Goal: Obtain resource: Download file/media

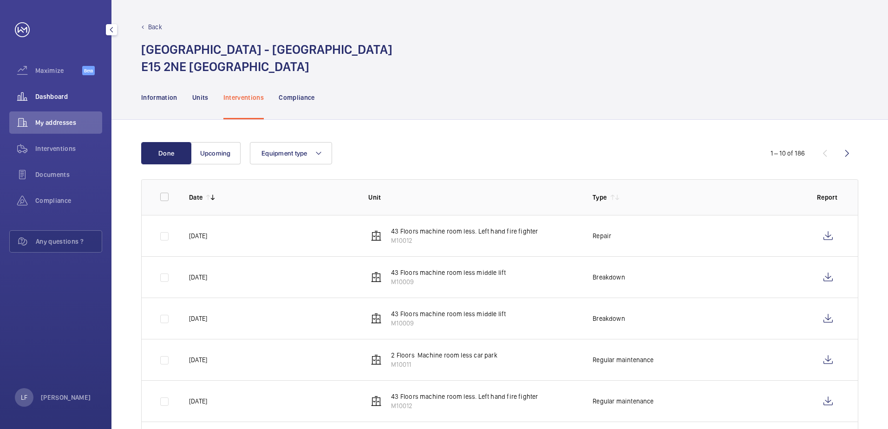
click at [52, 95] on span "Dashboard" at bounding box center [68, 96] width 67 height 9
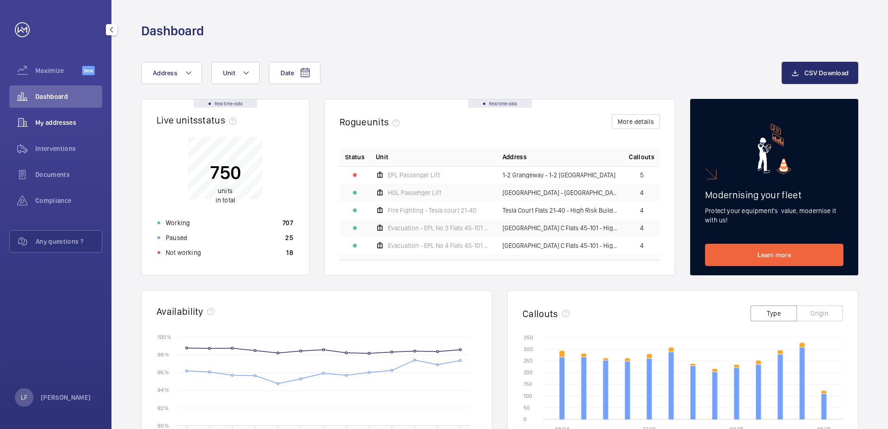
click at [48, 118] on span "My addresses" at bounding box center [68, 122] width 67 height 9
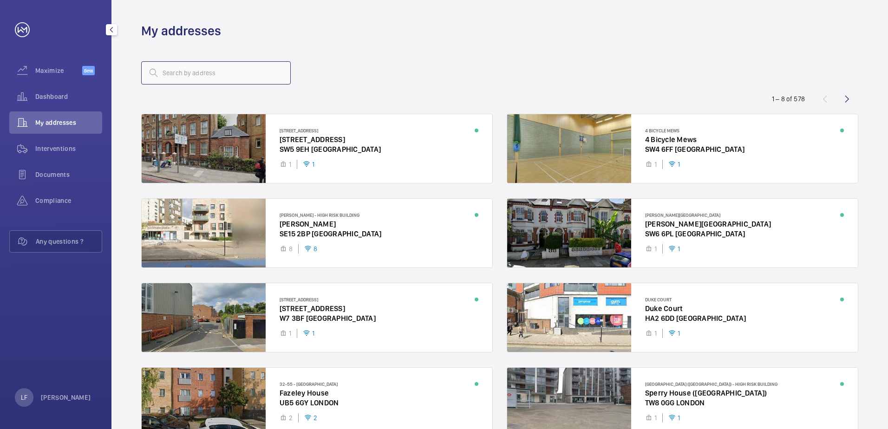
click at [177, 71] on input "text" at bounding box center [215, 72] width 149 height 23
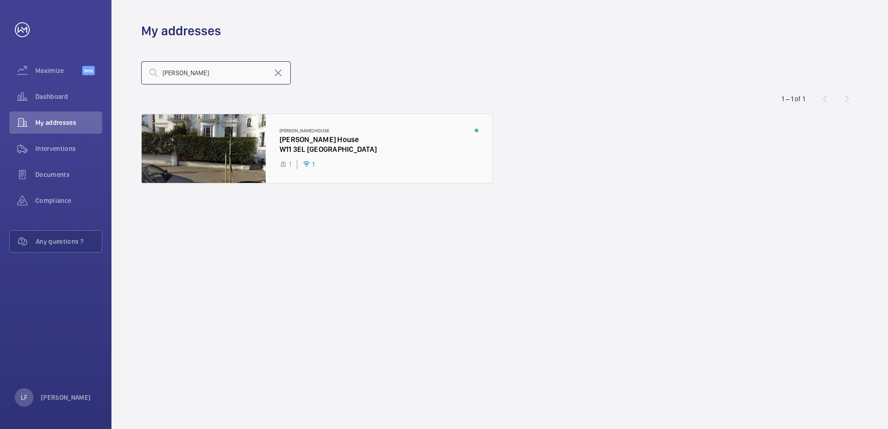
type input "[PERSON_NAME]"
click at [309, 146] on div at bounding box center [317, 148] width 350 height 69
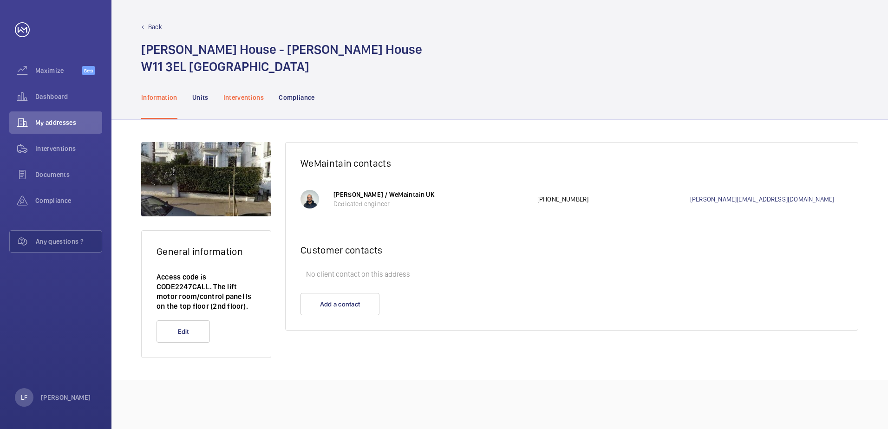
click at [249, 93] on p "Interventions" at bounding box center [243, 97] width 41 height 9
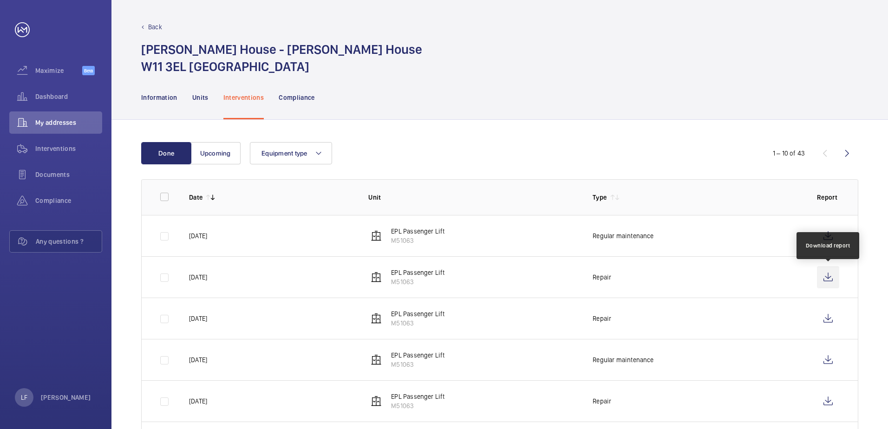
click at [824, 278] on wm-front-icon-button at bounding box center [828, 277] width 22 height 22
click at [58, 91] on div "Dashboard" at bounding box center [55, 96] width 93 height 22
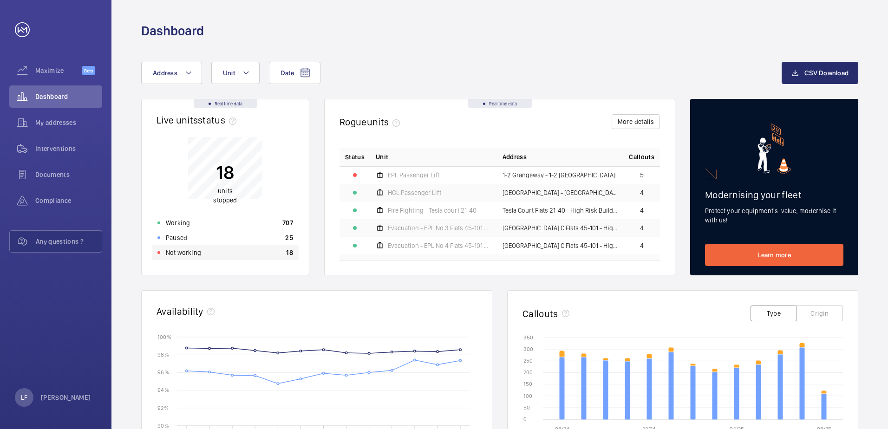
click at [181, 255] on p "Not working" at bounding box center [183, 252] width 35 height 9
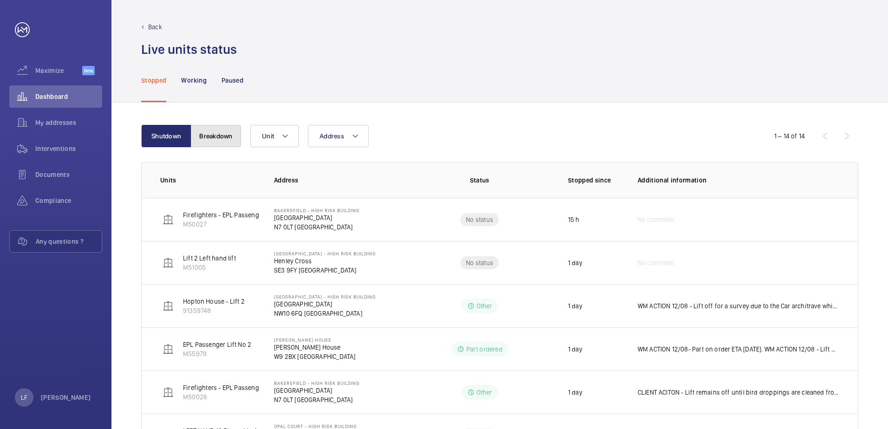
click at [219, 140] on button "Breakdown" at bounding box center [216, 136] width 50 height 22
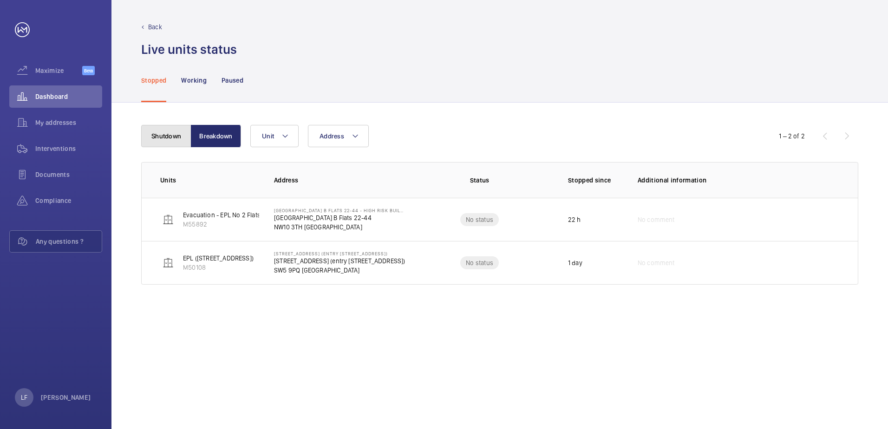
click at [175, 139] on button "Shutdown" at bounding box center [166, 136] width 50 height 22
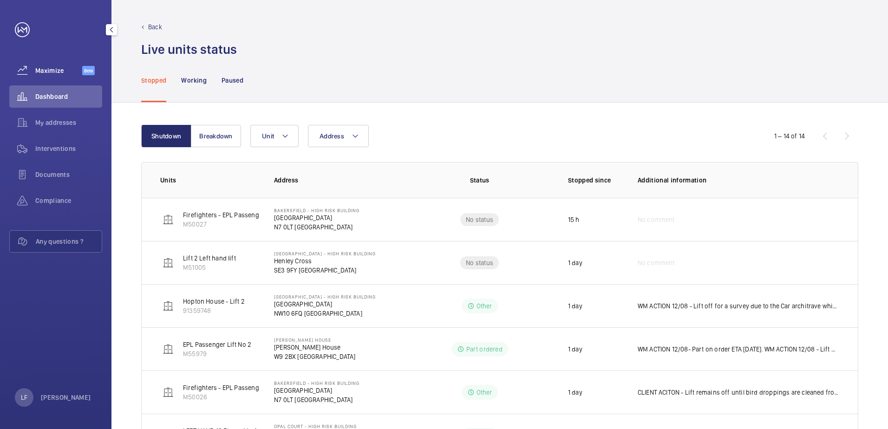
click at [55, 65] on div "Maximize Beta" at bounding box center [55, 70] width 93 height 22
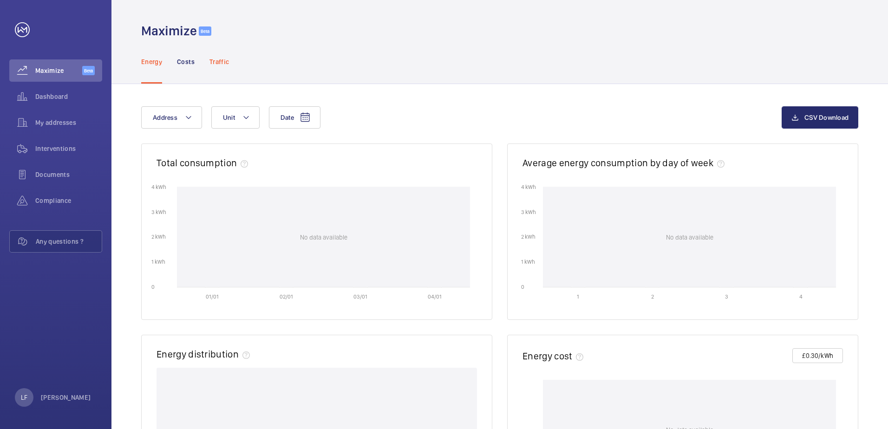
click at [217, 68] on div "Traffic" at bounding box center [218, 61] width 19 height 44
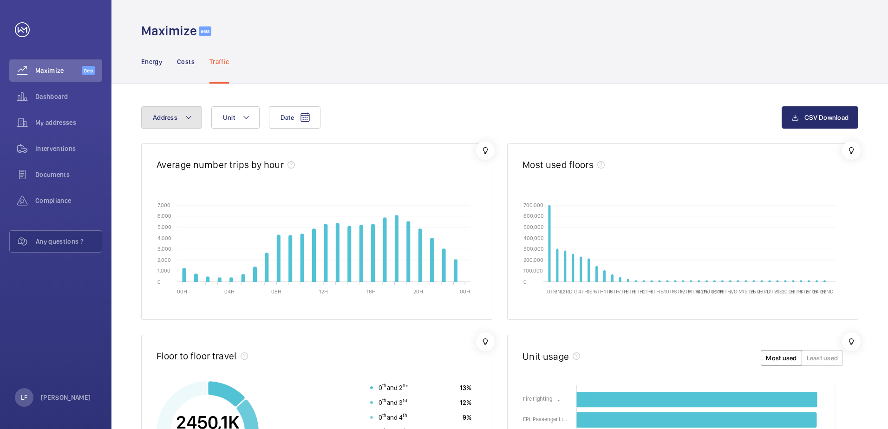
click at [188, 118] on mat-icon at bounding box center [188, 117] width 7 height 11
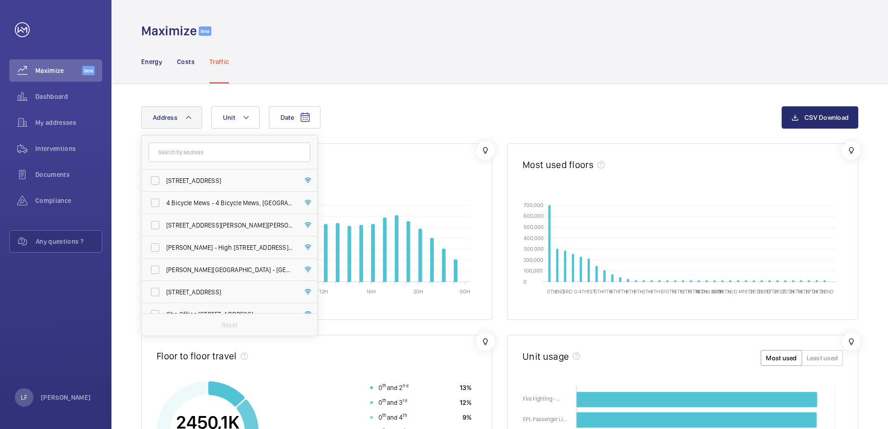
click at [184, 156] on input "text" at bounding box center [230, 152] width 162 height 19
click at [221, 125] on button "Unit" at bounding box center [235, 117] width 48 height 22
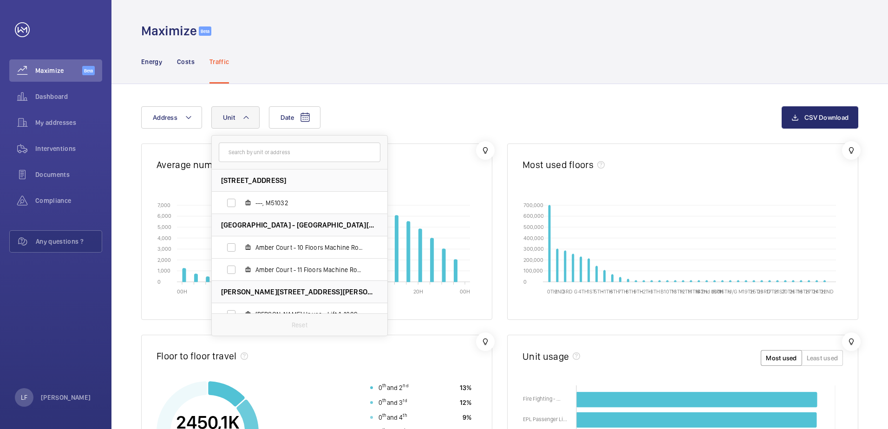
click at [241, 155] on input "text" at bounding box center [300, 152] width 162 height 19
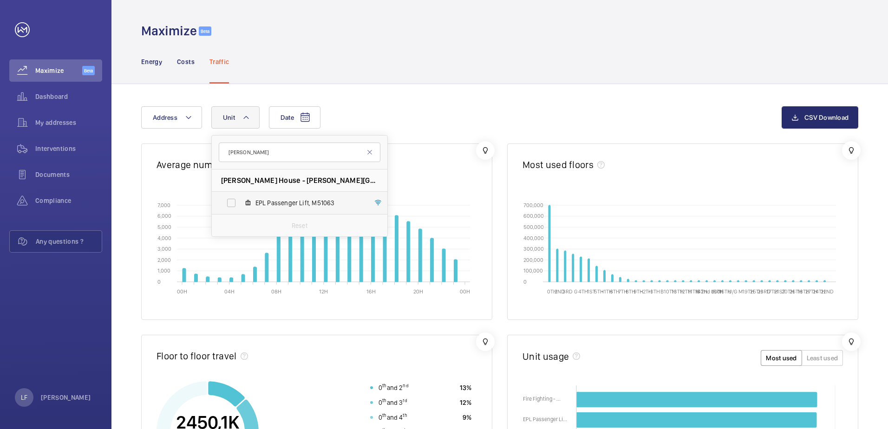
type input "[PERSON_NAME]"
click at [228, 199] on label "EPL Passenger Lift, M51063" at bounding box center [292, 203] width 161 height 22
click at [228, 199] on input "EPL Passenger Lift, M51063" at bounding box center [231, 203] width 19 height 19
checkbox input "true"
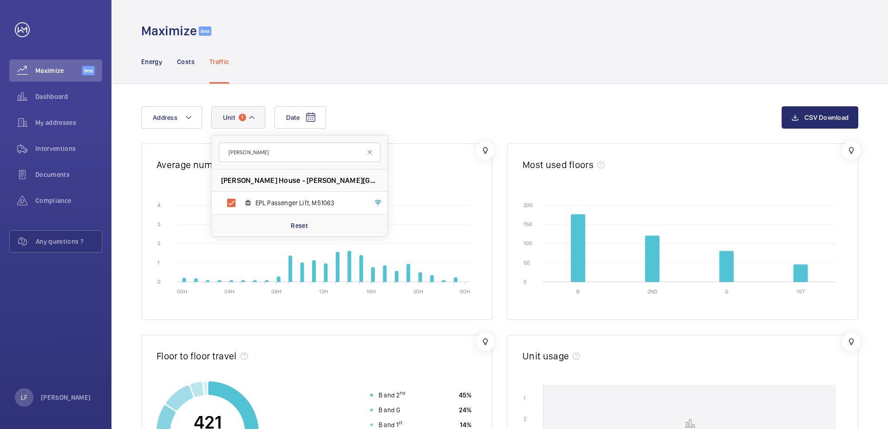
click at [364, 97] on div "Date Address Unit 1 [PERSON_NAME] [PERSON_NAME][GEOGRAPHIC_DATA] - [PERSON_NAME…" at bounding box center [499, 404] width 776 height 641
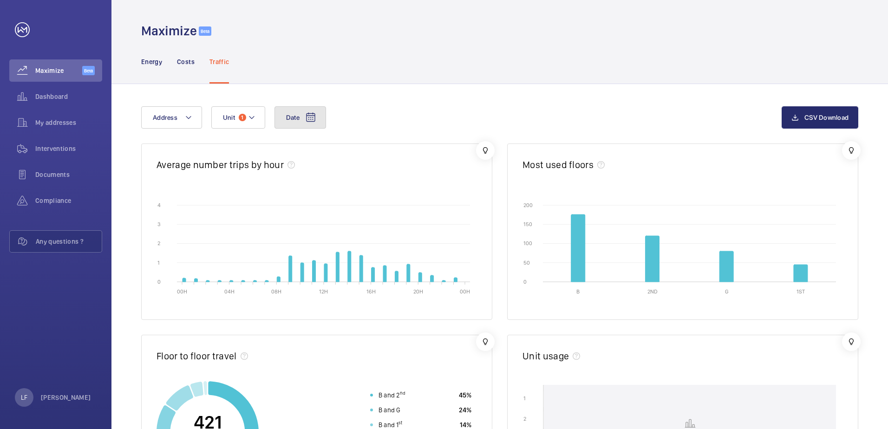
click at [309, 119] on mat-icon at bounding box center [310, 117] width 11 height 11
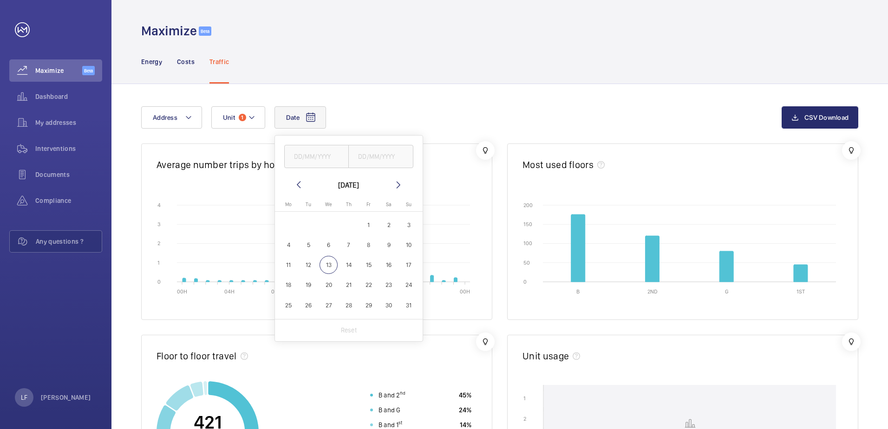
click at [328, 266] on span "13" at bounding box center [328, 265] width 18 height 18
type input "[DATE]"
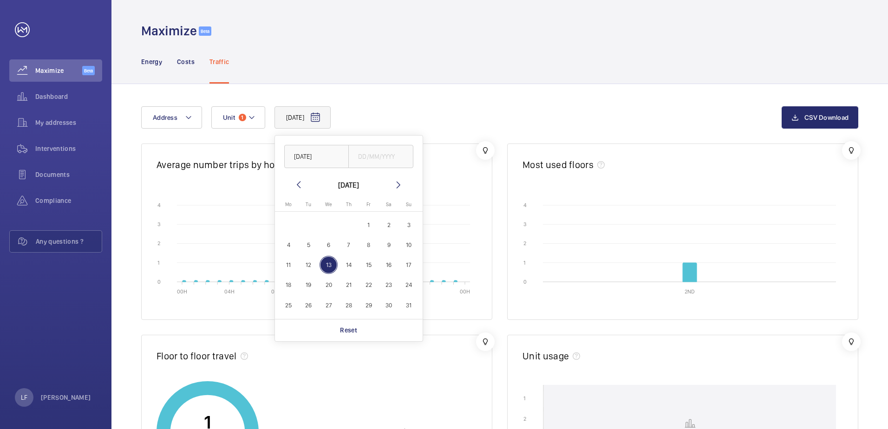
click at [401, 95] on div "[DATE] [DATE] [DATE] [DATE] Mo [DATE] Tu [DATE] We [DATE] Th [DATE] Fr [DATE] S…" at bounding box center [499, 404] width 776 height 641
click at [254, 120] on mat-icon at bounding box center [251, 117] width 7 height 11
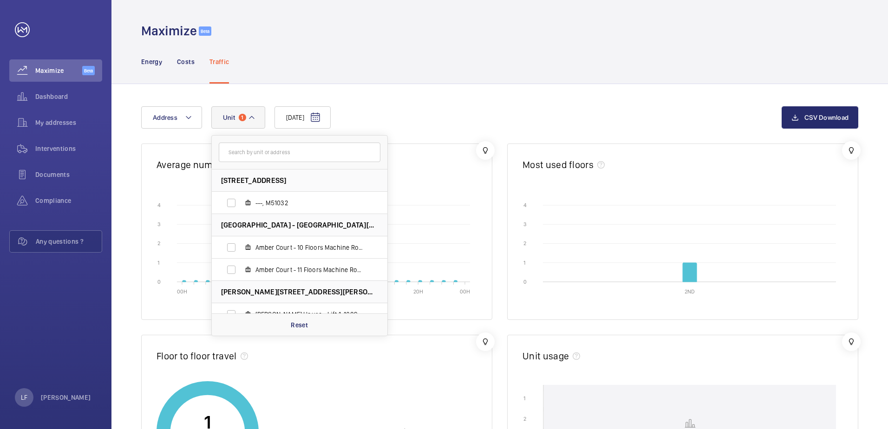
click at [411, 111] on div "[DATE] Address [STREET_ADDRESS][GEOGRAPHIC_DATA] - [GEOGRAPHIC_DATA] - 10 Floor…" at bounding box center [461, 117] width 640 height 22
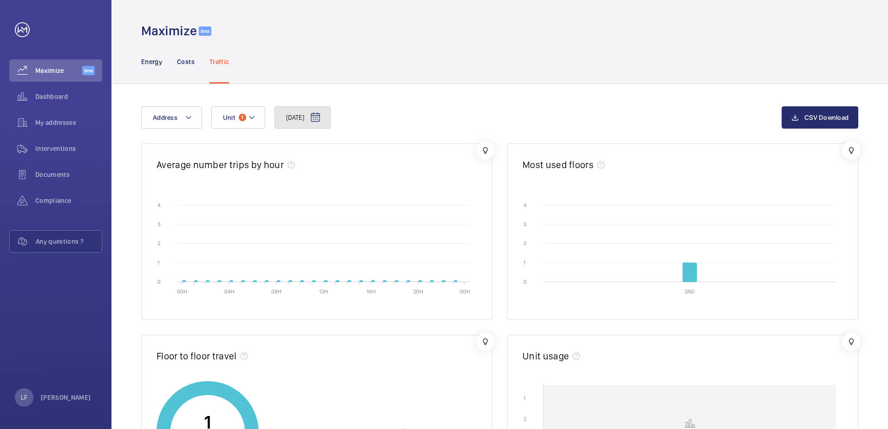
click at [321, 123] on mat-icon at bounding box center [315, 117] width 11 height 11
click at [307, 266] on span "12" at bounding box center [308, 265] width 18 height 18
type input "[DATE]"
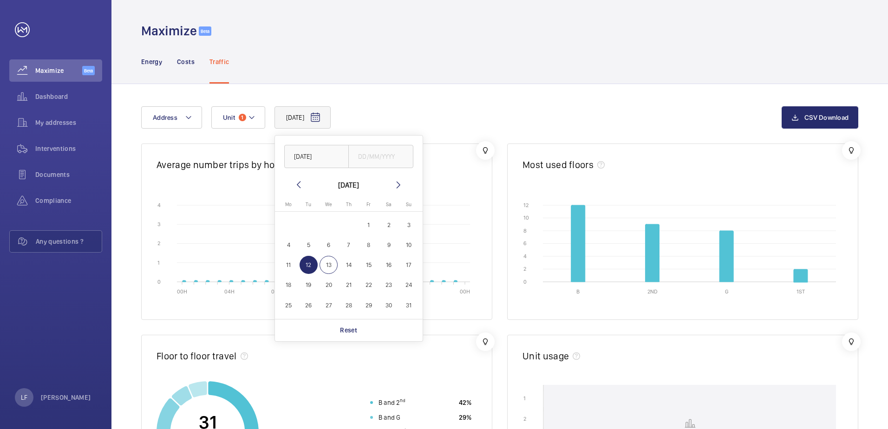
click at [405, 104] on div "[DATE] [DATE] [DATE] [DATE] Mo [DATE] Tu [DATE] We [DATE] Th [DATE] Fr [DATE] S…" at bounding box center [499, 404] width 776 height 641
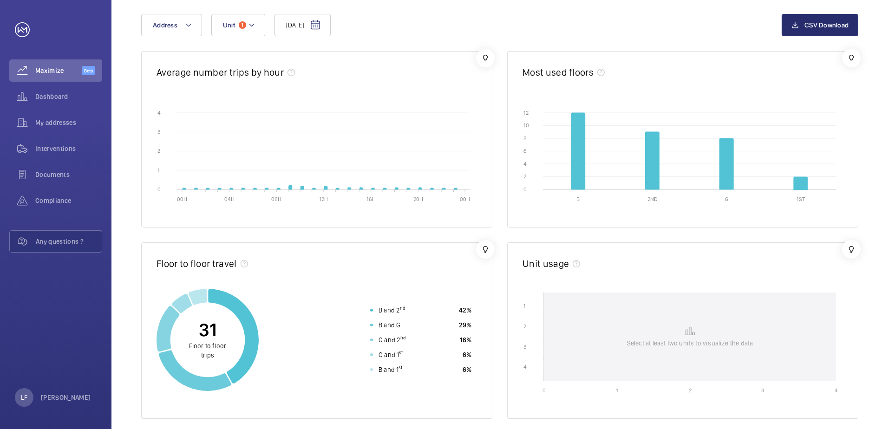
scroll to position [93, 0]
click at [249, 32] on button "Unit 1" at bounding box center [238, 24] width 54 height 22
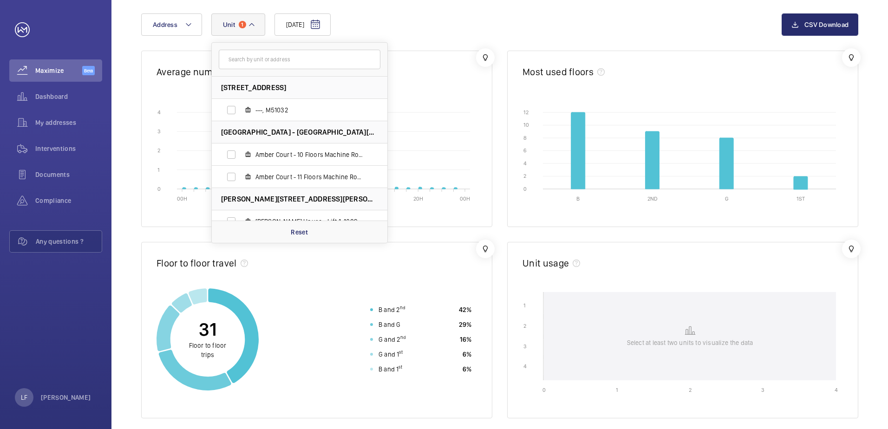
click at [249, 32] on button "Unit 1" at bounding box center [238, 24] width 54 height 22
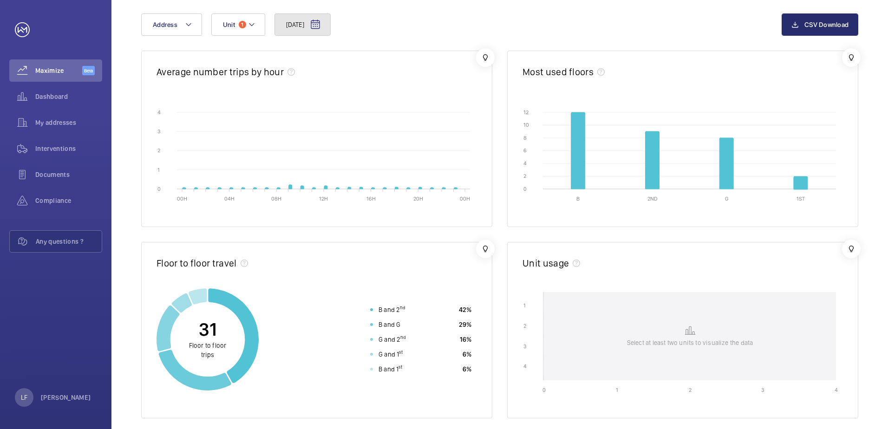
click at [296, 31] on button "[DATE]" at bounding box center [302, 24] width 56 height 22
click at [308, 168] on span "12" at bounding box center [308, 172] width 18 height 18
type input "[DATE]"
click at [293, 176] on span "11" at bounding box center [288, 172] width 18 height 18
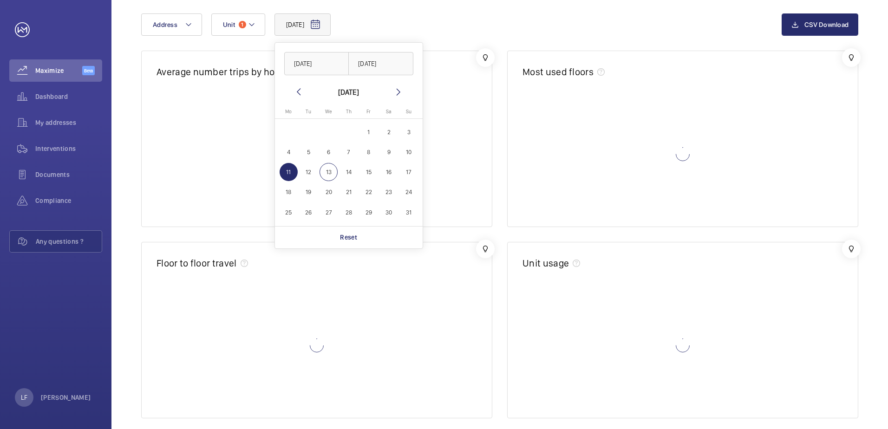
type input "[DATE]"
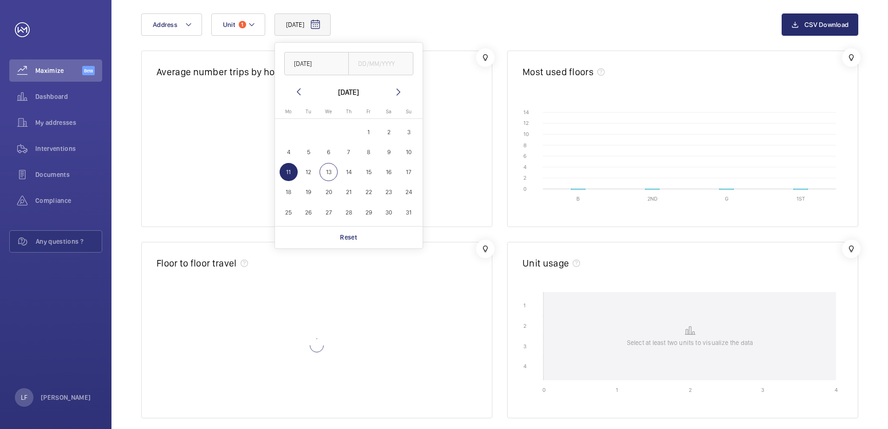
click at [290, 176] on span "11" at bounding box center [288, 172] width 18 height 18
type input "[DATE]"
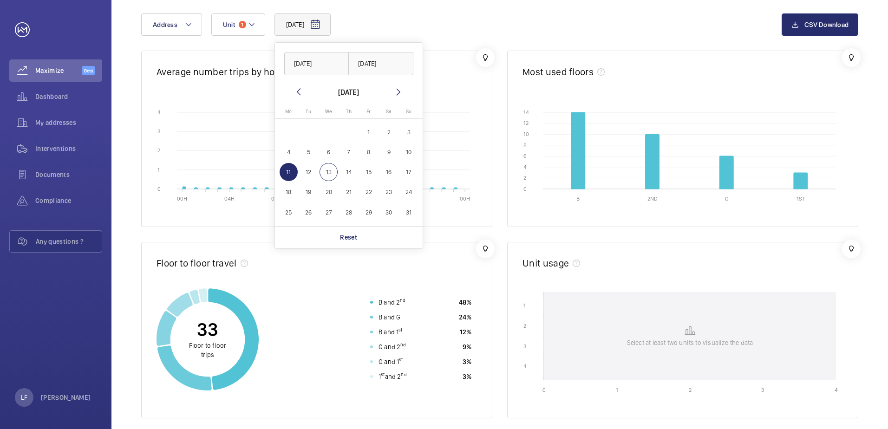
click at [302, 175] on span "12" at bounding box center [308, 172] width 18 height 18
type input "[DATE]"
click at [407, 153] on span "10" at bounding box center [409, 152] width 18 height 18
click at [390, 154] on span "9" at bounding box center [389, 152] width 18 height 18
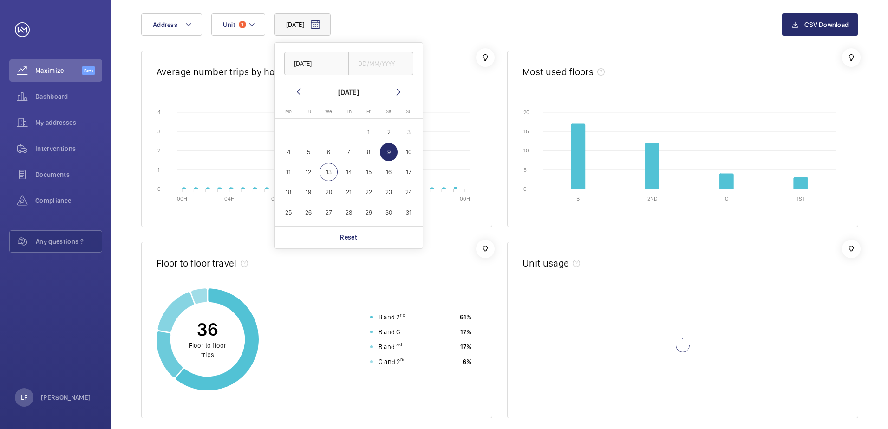
click at [369, 154] on span "8" at bounding box center [368, 152] width 18 height 18
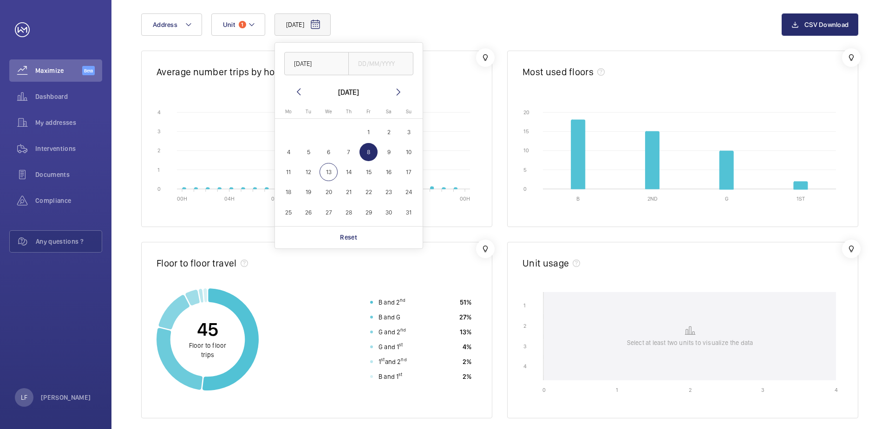
click at [349, 158] on span "7" at bounding box center [348, 152] width 18 height 18
type input "[DATE]"
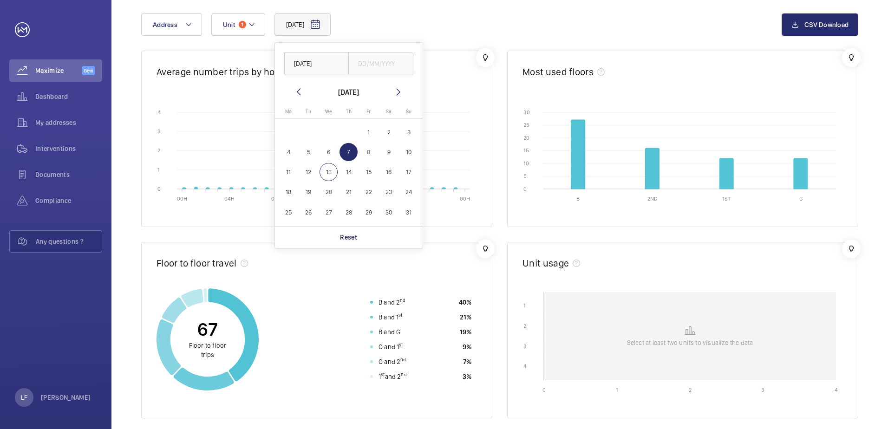
click at [132, 187] on div "[DATE] [DATE] [DATE] [DATE] Mo [DATE] Tu [DATE] We [DATE] Th [DATE] Fr [DATE] S…" at bounding box center [499, 311] width 776 height 641
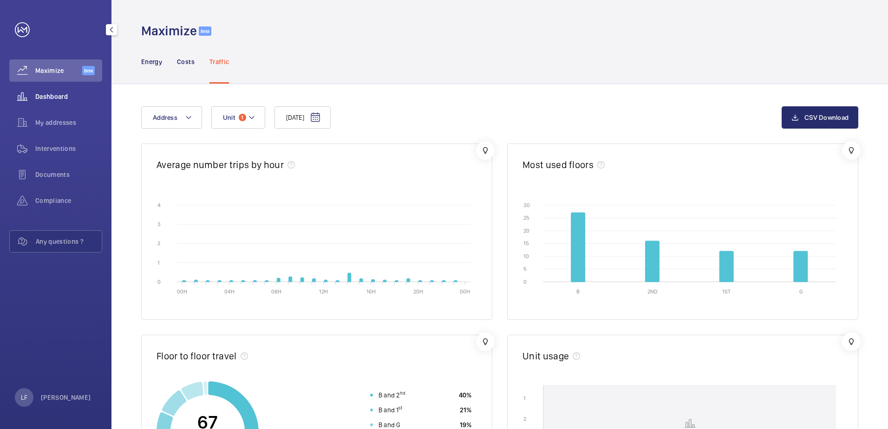
click at [37, 87] on div "Dashboard" at bounding box center [55, 96] width 93 height 22
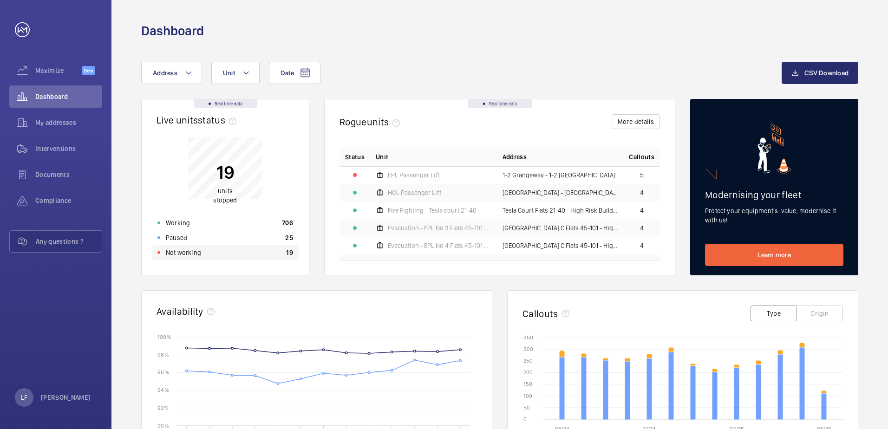
click at [188, 256] on p "Not working" at bounding box center [183, 252] width 35 height 9
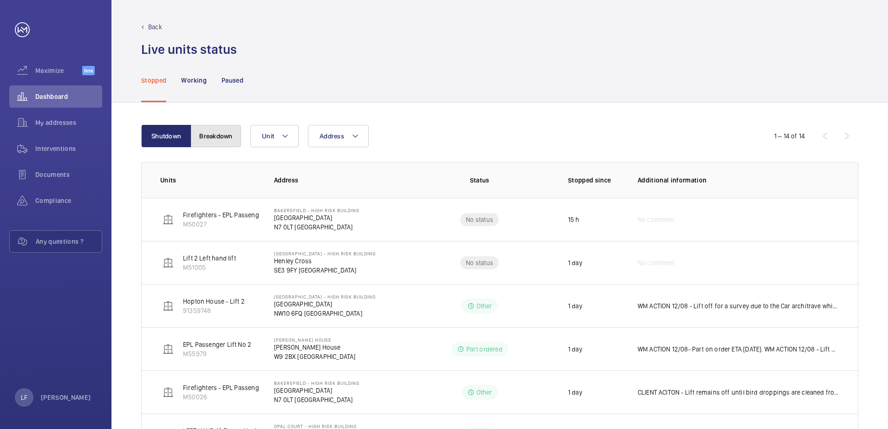
click at [209, 144] on button "Breakdown" at bounding box center [216, 136] width 50 height 22
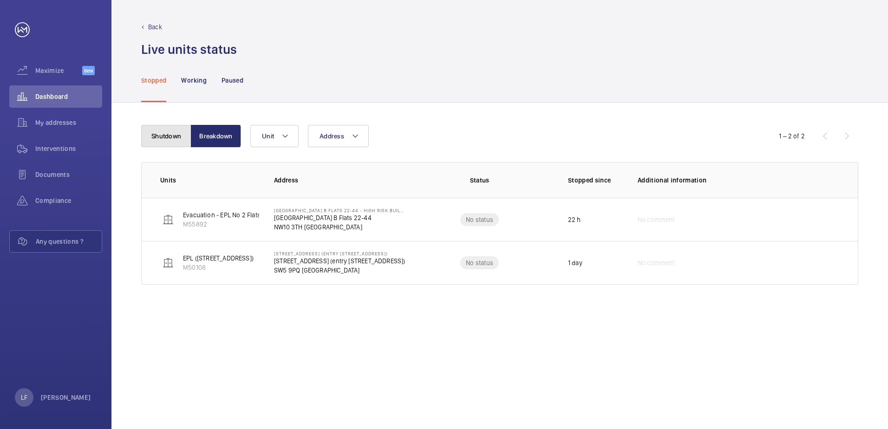
click at [162, 135] on button "Shutdown" at bounding box center [166, 136] width 50 height 22
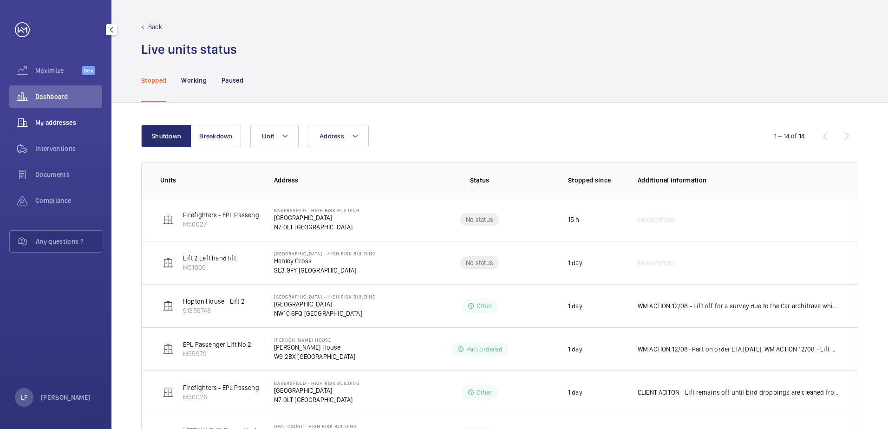
click at [69, 123] on span "My addresses" at bounding box center [68, 122] width 67 height 9
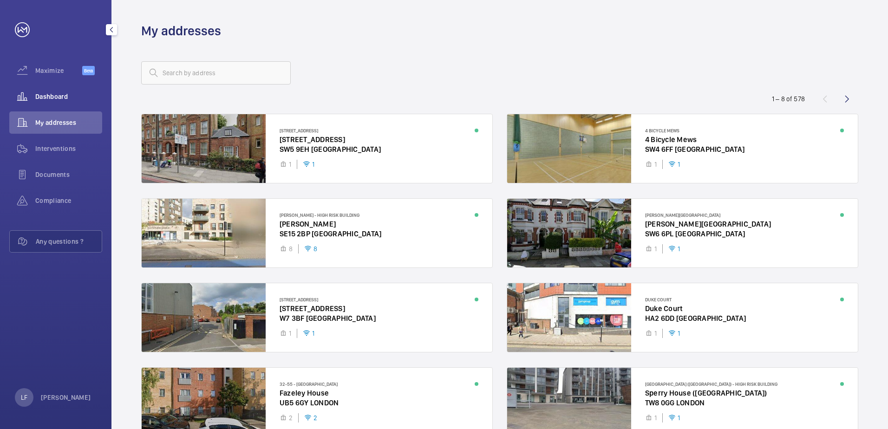
click at [65, 100] on span "Dashboard" at bounding box center [68, 96] width 67 height 9
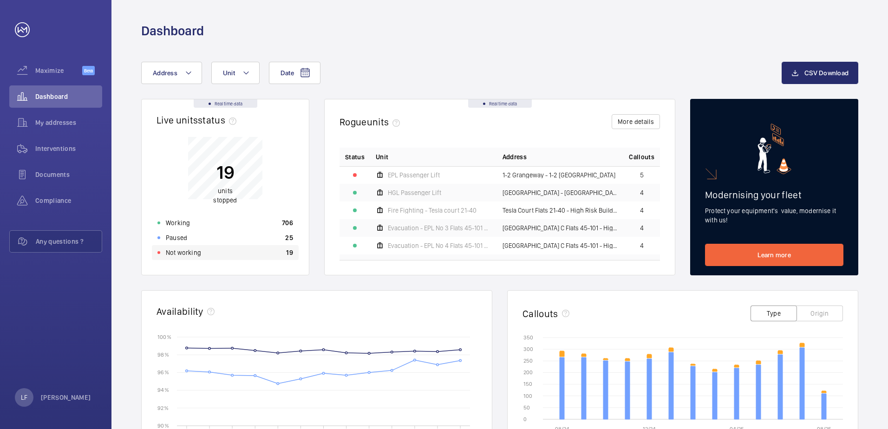
click at [226, 253] on div "Not working 19" at bounding box center [225, 252] width 147 height 15
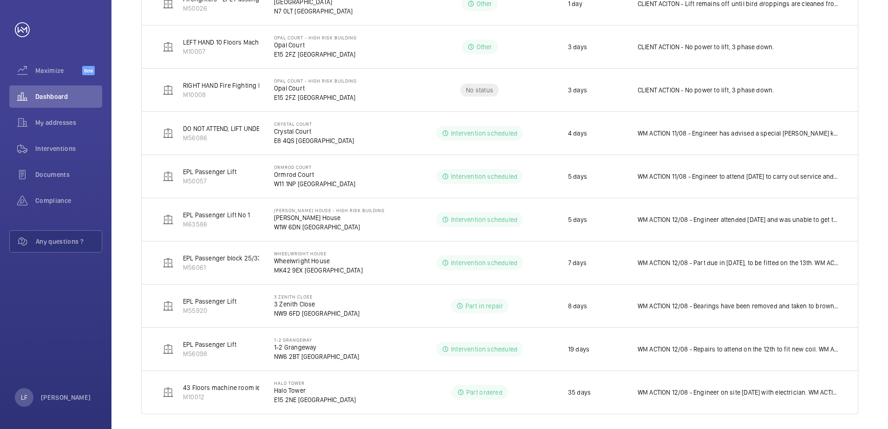
scroll to position [396, 0]
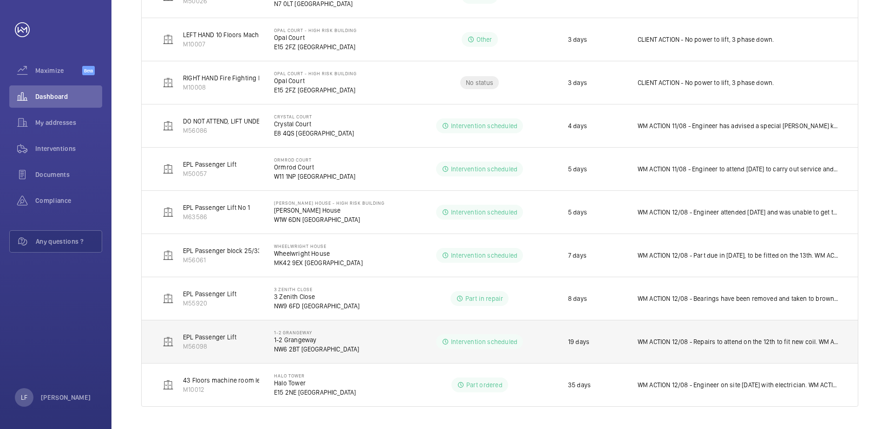
click at [309, 342] on p "1-2 Grangeway" at bounding box center [316, 339] width 85 height 9
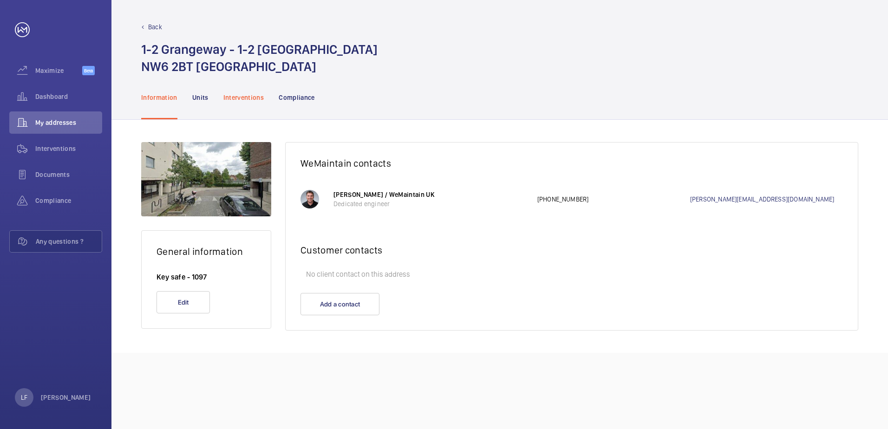
click at [242, 99] on p "Interventions" at bounding box center [243, 97] width 41 height 9
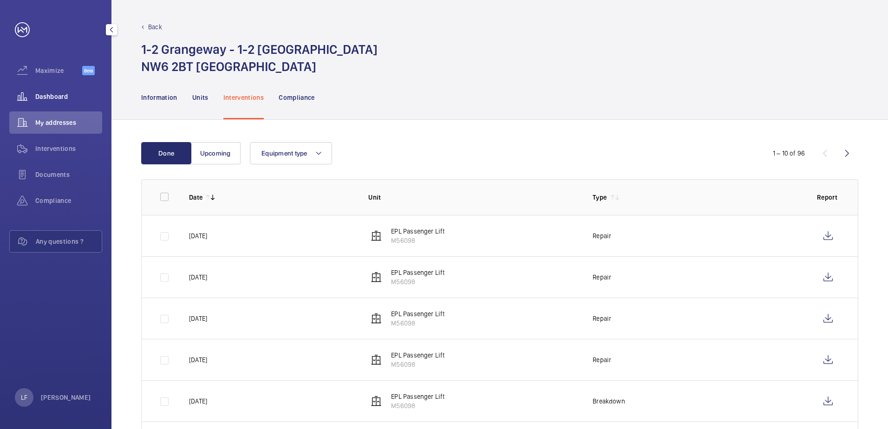
click at [50, 96] on span "Dashboard" at bounding box center [68, 96] width 67 height 9
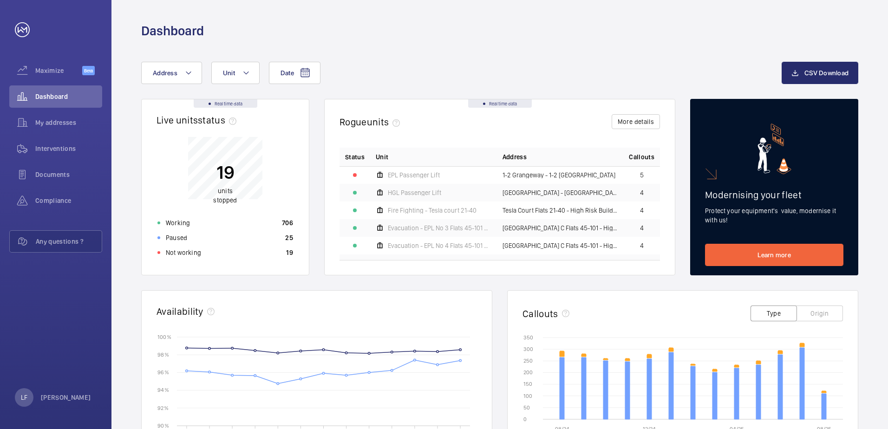
click at [253, 256] on div "Not working 19" at bounding box center [225, 252] width 147 height 15
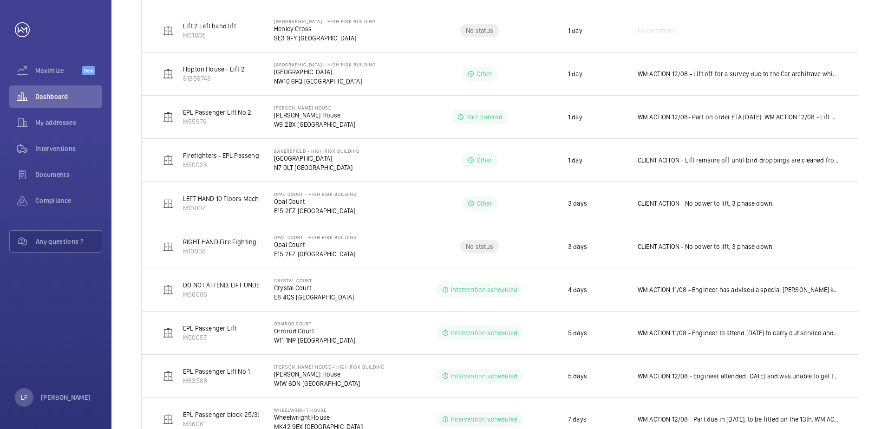
scroll to position [396, 0]
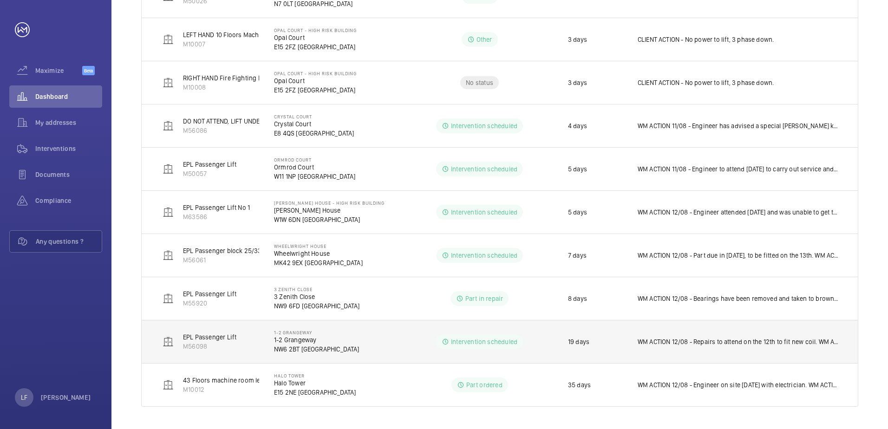
click at [696, 347] on td "WM ACTION 12/08 - Repairs to attend on the 12th to fit new coil. WM ACTION 08/0…" at bounding box center [740, 341] width 235 height 43
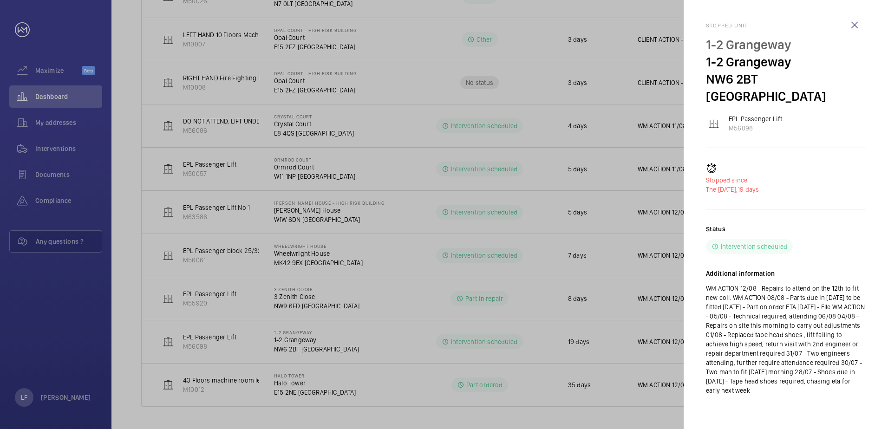
click at [614, 350] on div at bounding box center [444, 214] width 888 height 429
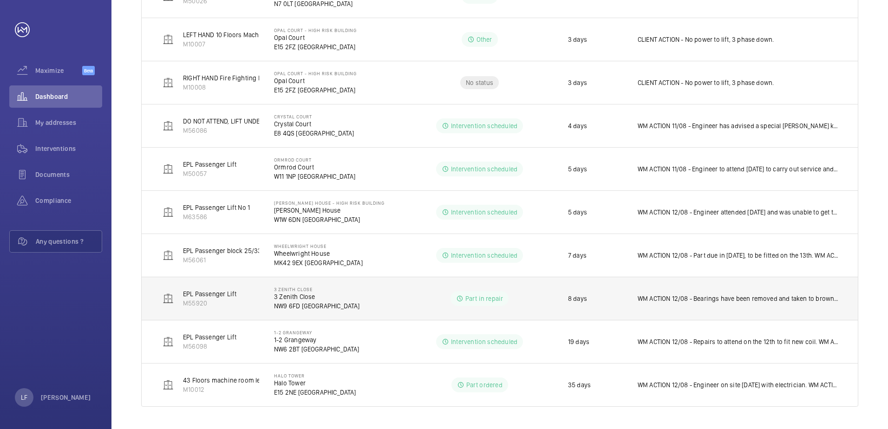
click at [321, 302] on p "NW9 6FD [GEOGRAPHIC_DATA]" at bounding box center [317, 305] width 86 height 9
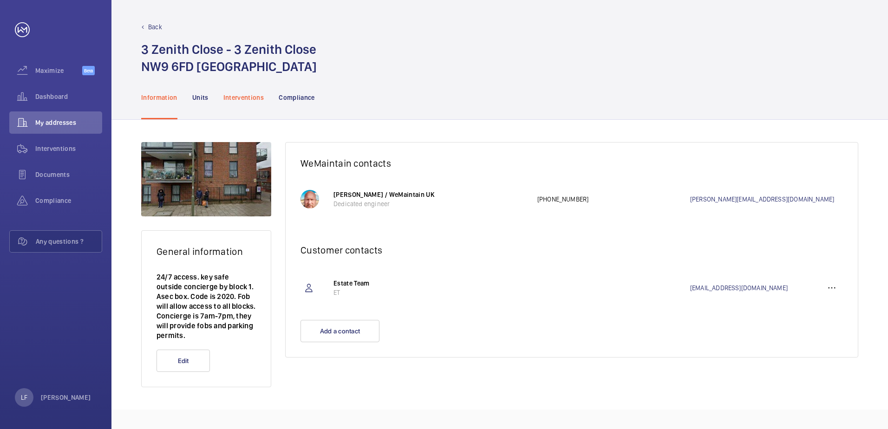
click at [244, 94] on p "Interventions" at bounding box center [243, 97] width 41 height 9
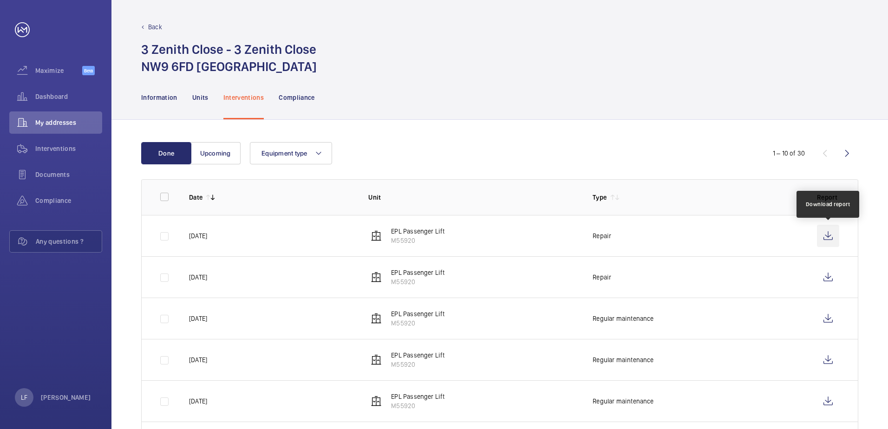
click at [824, 240] on wm-front-icon-button at bounding box center [828, 236] width 22 height 22
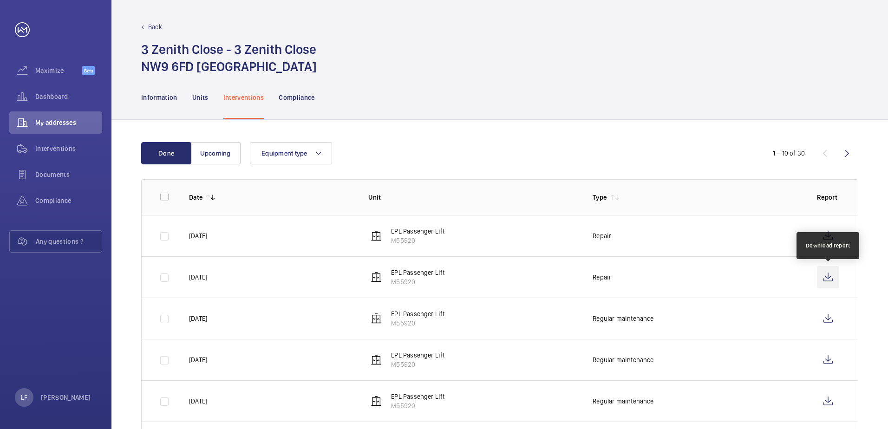
click at [827, 277] on wm-front-icon-button at bounding box center [828, 277] width 22 height 22
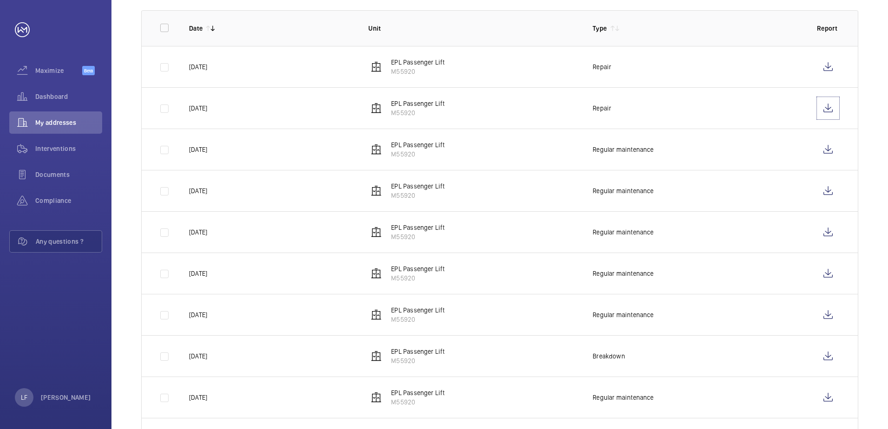
scroll to position [186, 0]
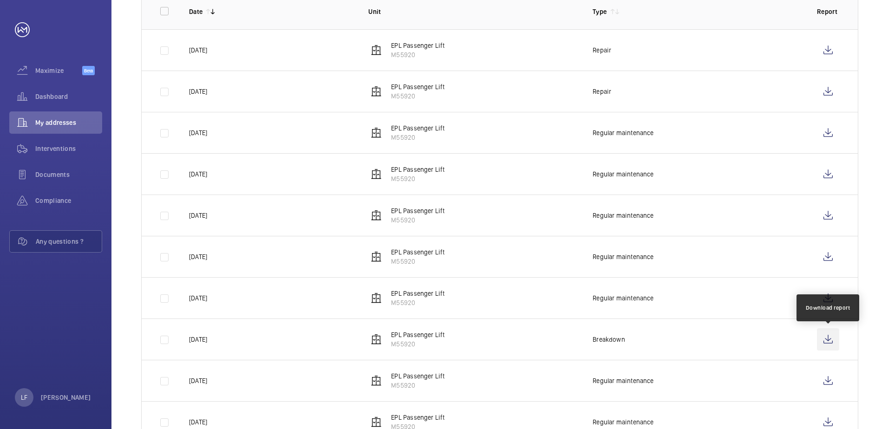
click at [833, 343] on wm-front-icon-button at bounding box center [828, 339] width 22 height 22
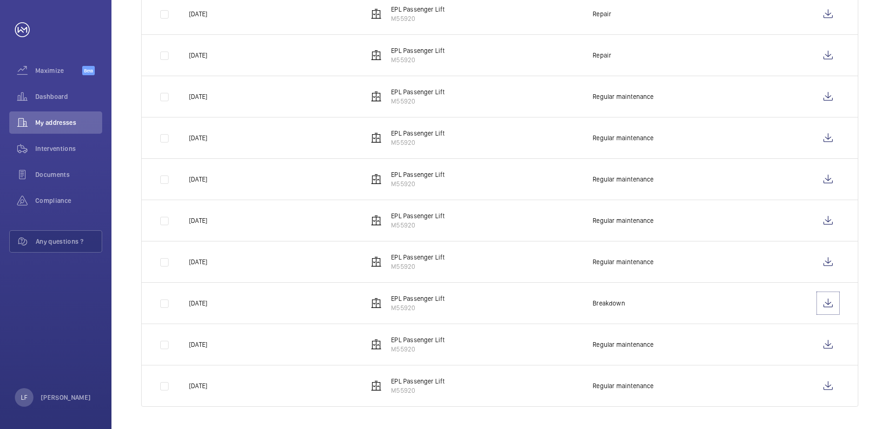
scroll to position [129, 0]
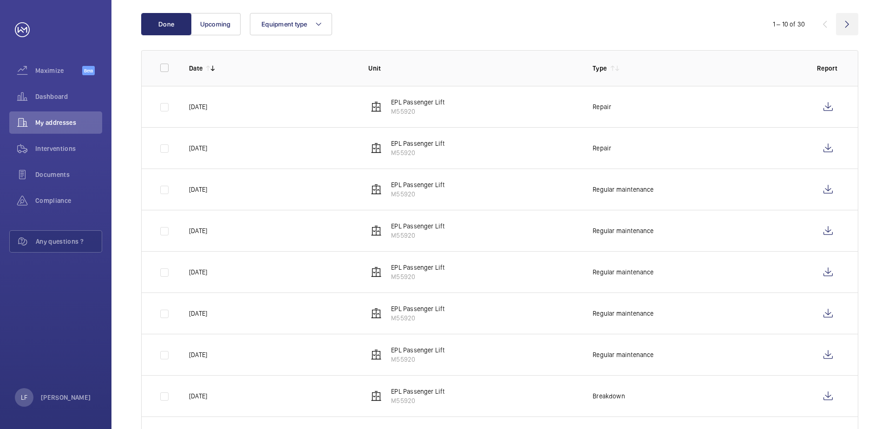
click at [839, 32] on wm-front-icon-button at bounding box center [847, 24] width 22 height 22
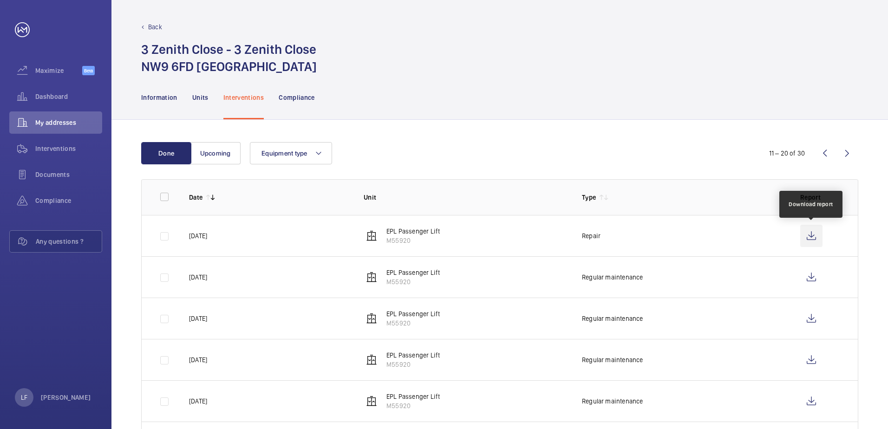
click at [802, 237] on wm-front-icon-button at bounding box center [811, 236] width 22 height 22
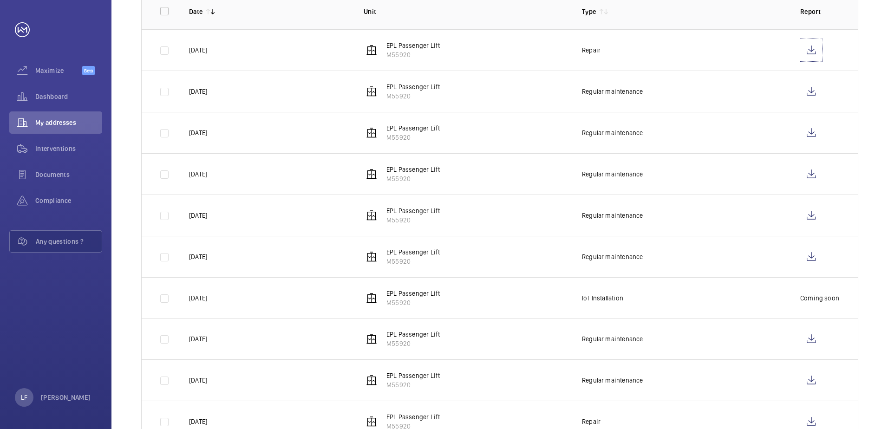
scroll to position [221, 0]
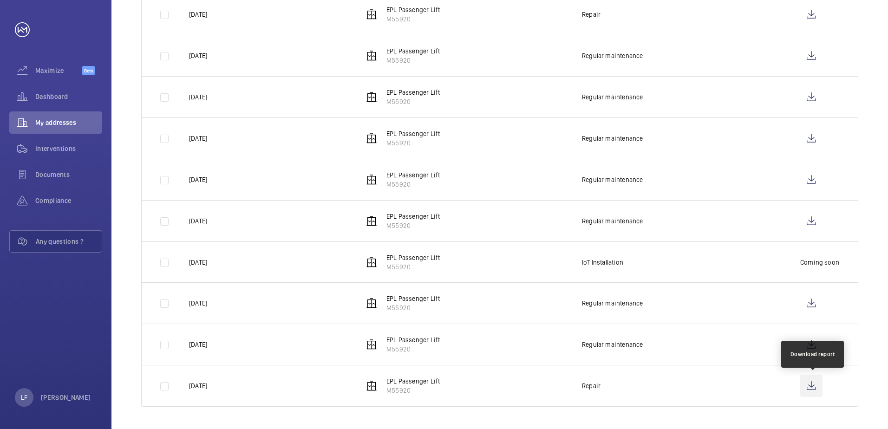
click at [809, 385] on wm-front-icon-button at bounding box center [811, 386] width 22 height 22
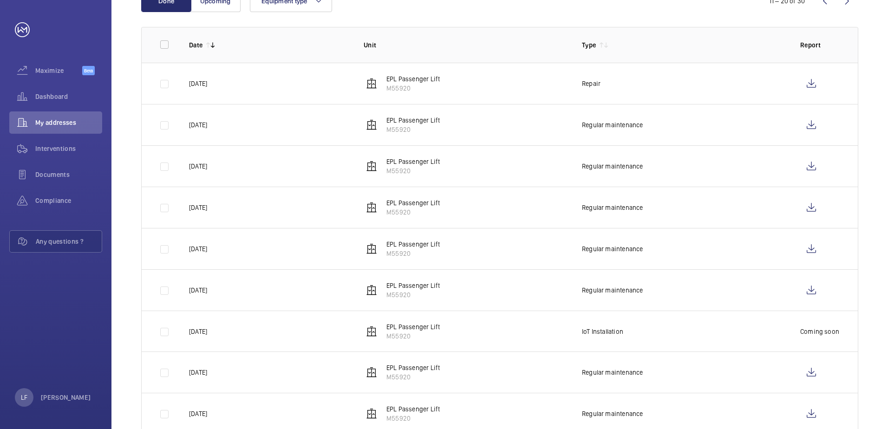
scroll to position [82, 0]
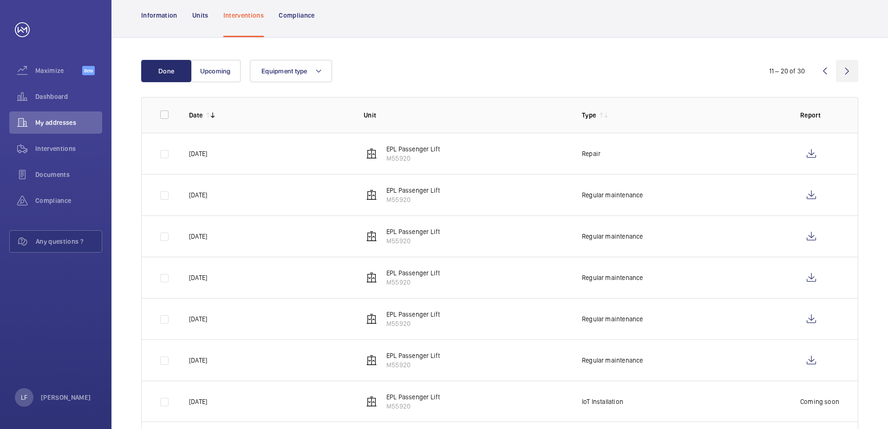
click at [840, 76] on wm-front-icon-button at bounding box center [847, 71] width 22 height 22
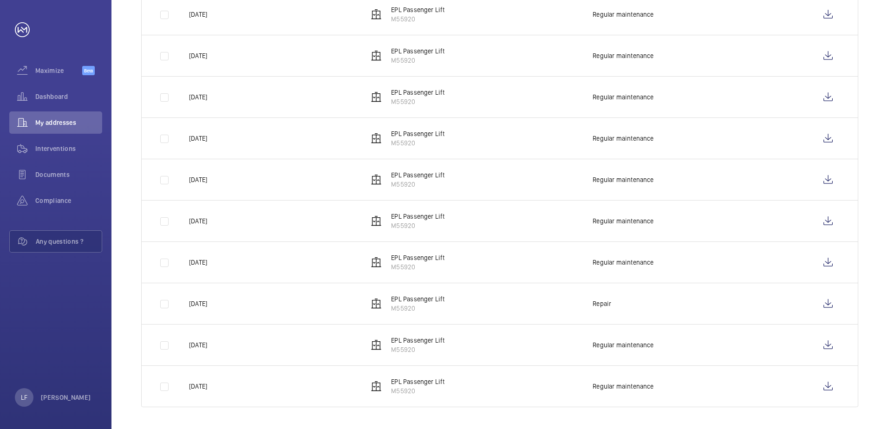
scroll to position [222, 0]
click at [833, 302] on wm-front-icon-button at bounding box center [828, 303] width 22 height 22
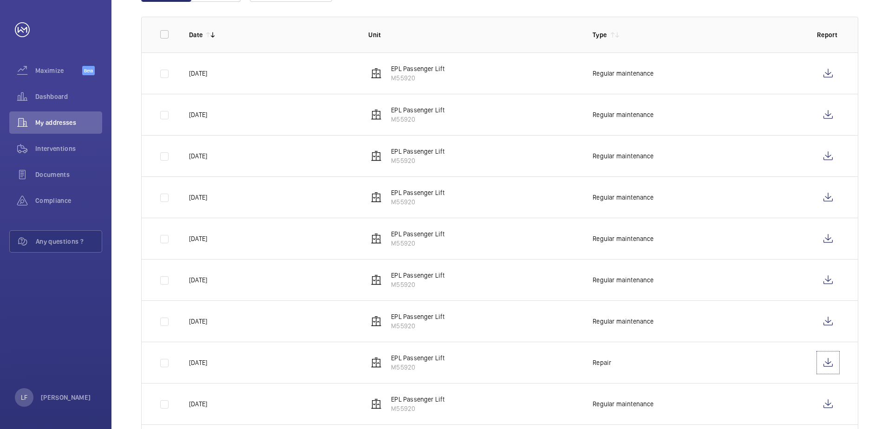
scroll to position [129, 0]
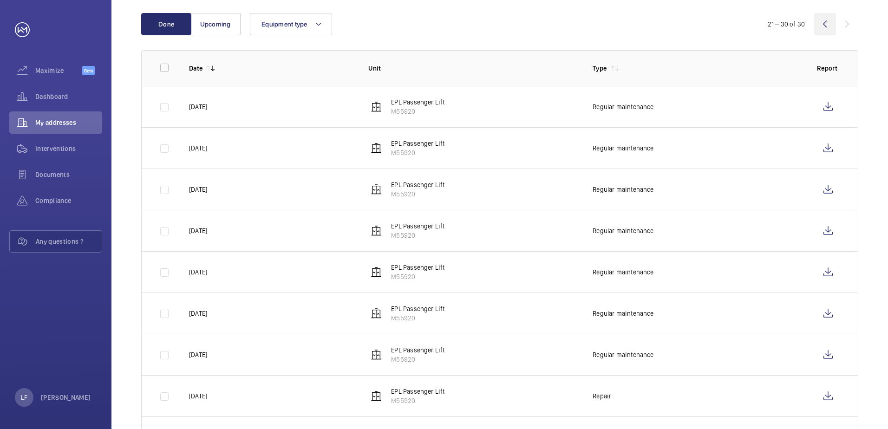
click at [826, 31] on wm-front-icon-button at bounding box center [824, 24] width 22 height 22
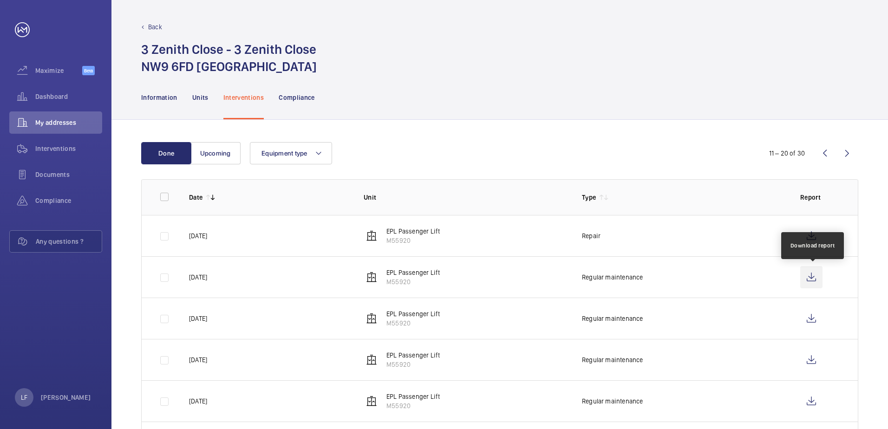
click at [812, 280] on wm-front-icon-button at bounding box center [811, 277] width 22 height 22
click at [822, 156] on wm-front-icon-button at bounding box center [824, 153] width 22 height 22
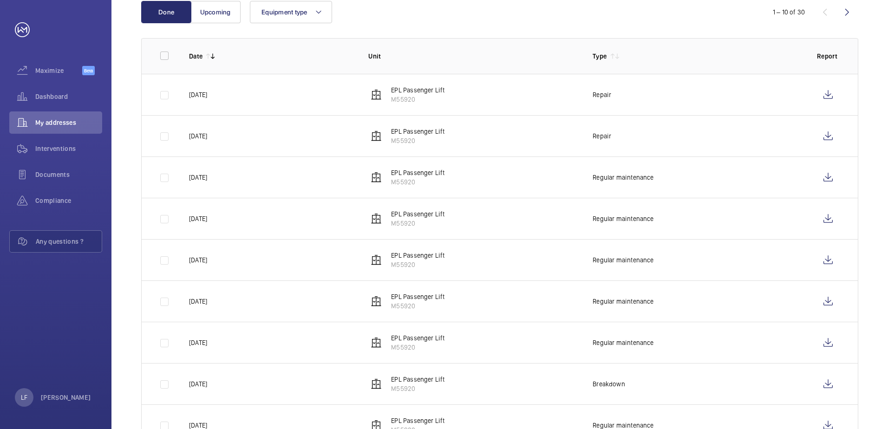
scroll to position [222, 0]
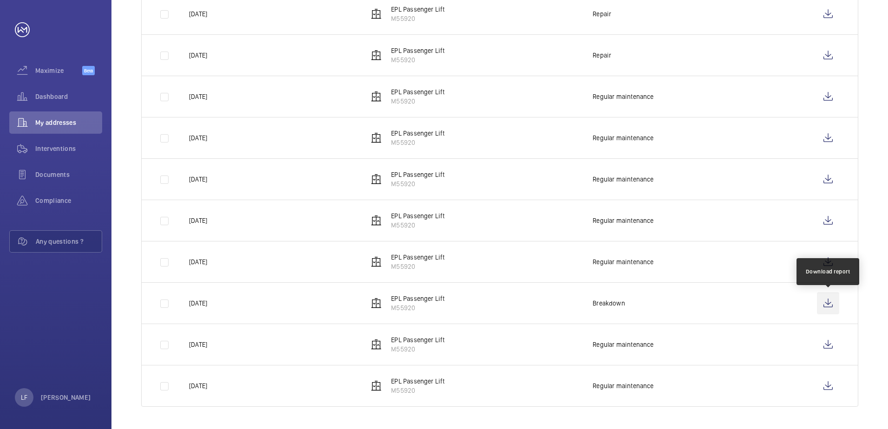
click at [827, 306] on wm-front-icon-button at bounding box center [828, 303] width 22 height 22
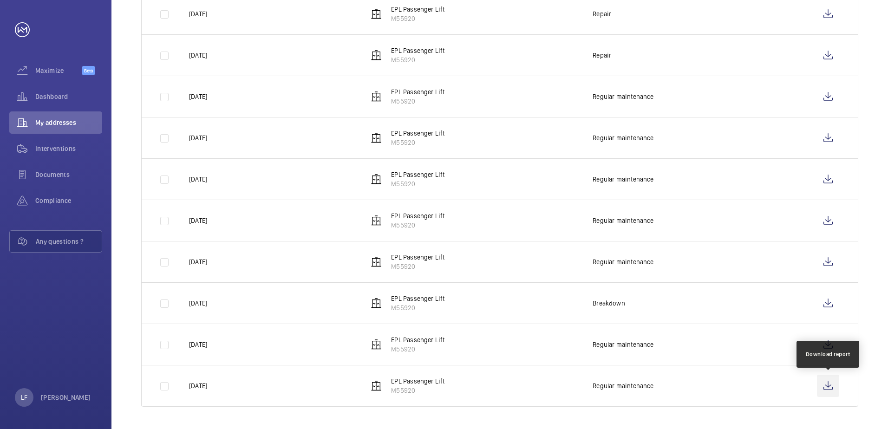
click at [824, 383] on wm-front-icon-button at bounding box center [828, 386] width 22 height 22
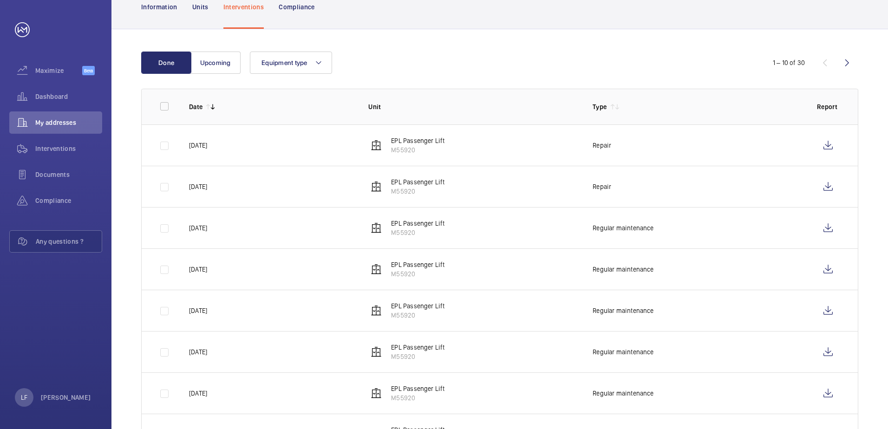
scroll to position [83, 0]
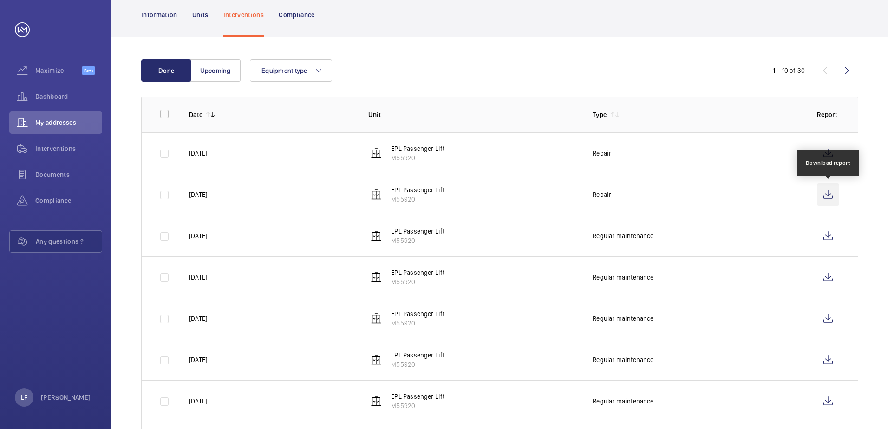
click at [829, 192] on wm-front-icon-button at bounding box center [828, 194] width 22 height 22
click at [63, 117] on div "My addresses" at bounding box center [55, 122] width 93 height 22
click at [56, 89] on div "Dashboard" at bounding box center [55, 96] width 93 height 22
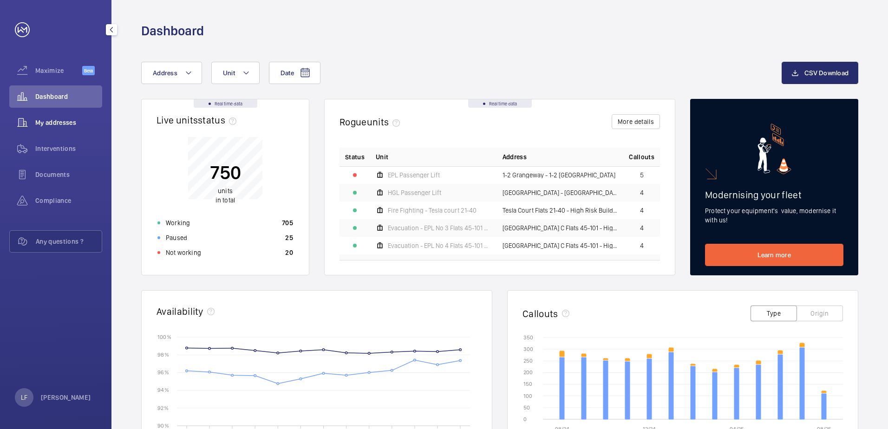
click at [58, 126] on span "My addresses" at bounding box center [68, 122] width 67 height 9
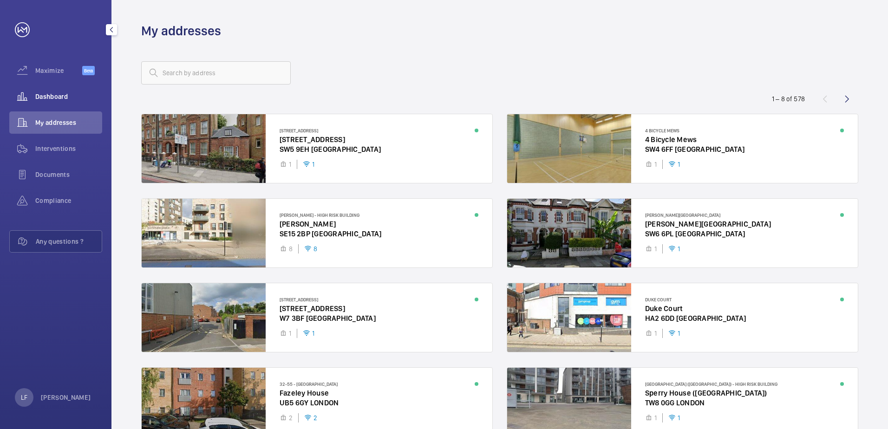
click at [49, 100] on span "Dashboard" at bounding box center [68, 96] width 67 height 9
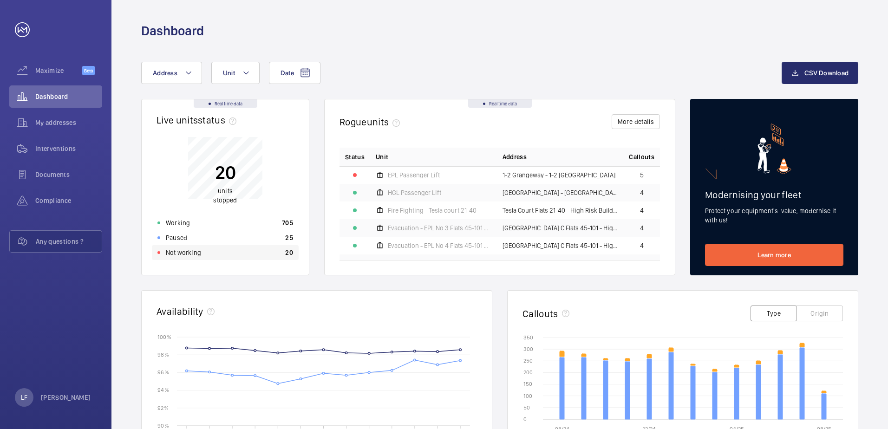
click at [221, 253] on div "Not working 20" at bounding box center [225, 252] width 147 height 15
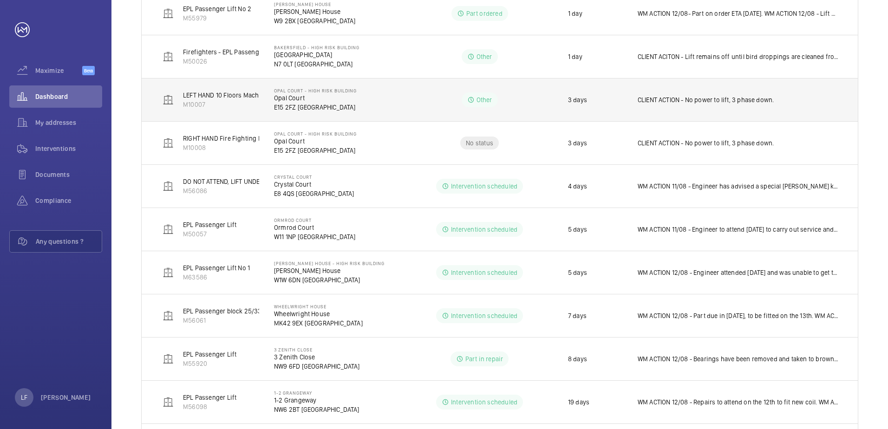
scroll to position [371, 0]
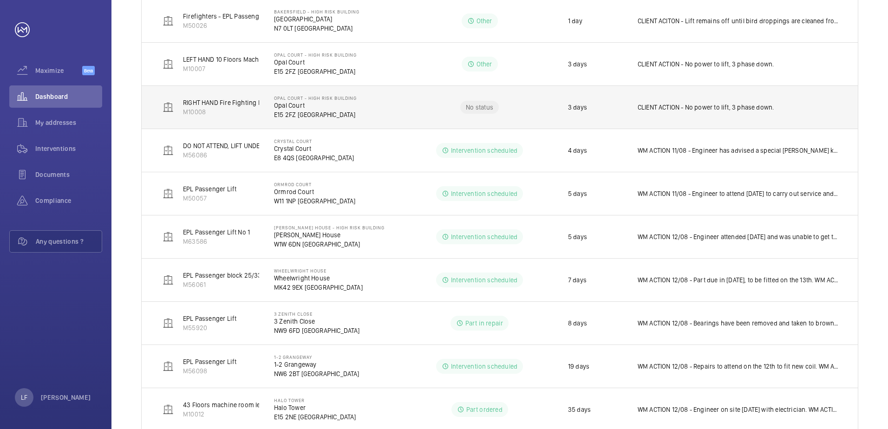
click at [300, 117] on p "E15 2FZ [GEOGRAPHIC_DATA]" at bounding box center [315, 114] width 83 height 9
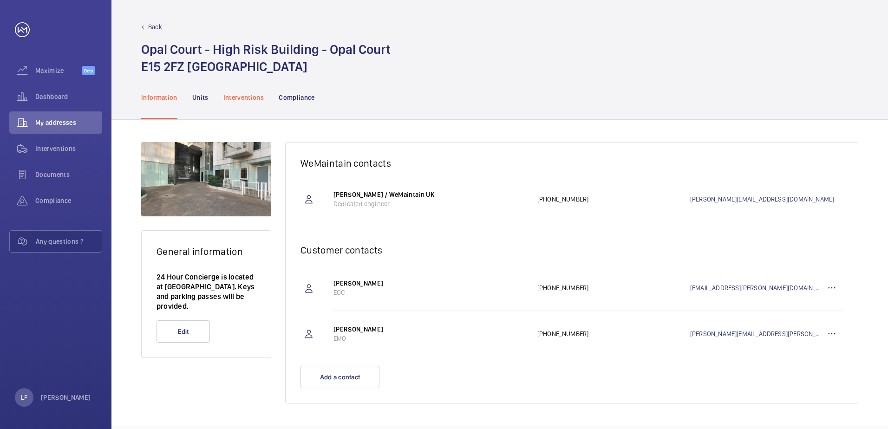
click at [253, 97] on p "Interventions" at bounding box center [243, 97] width 41 height 9
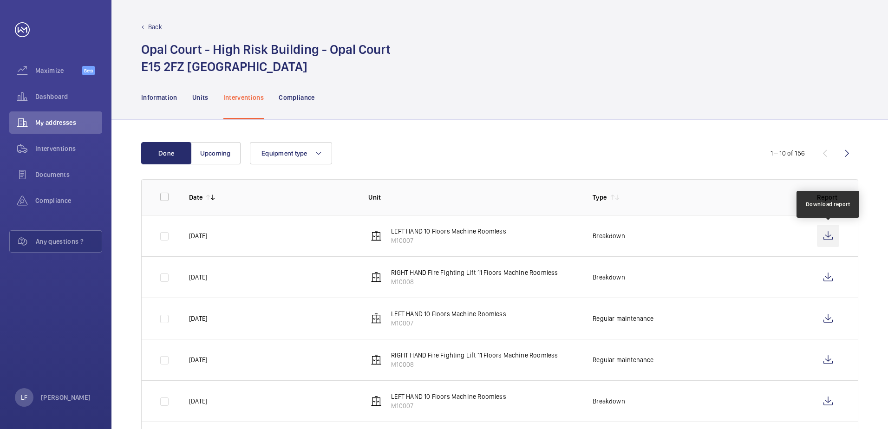
click at [818, 238] on wm-front-icon-button at bounding box center [828, 236] width 22 height 22
click at [59, 100] on span "Dashboard" at bounding box center [68, 96] width 67 height 9
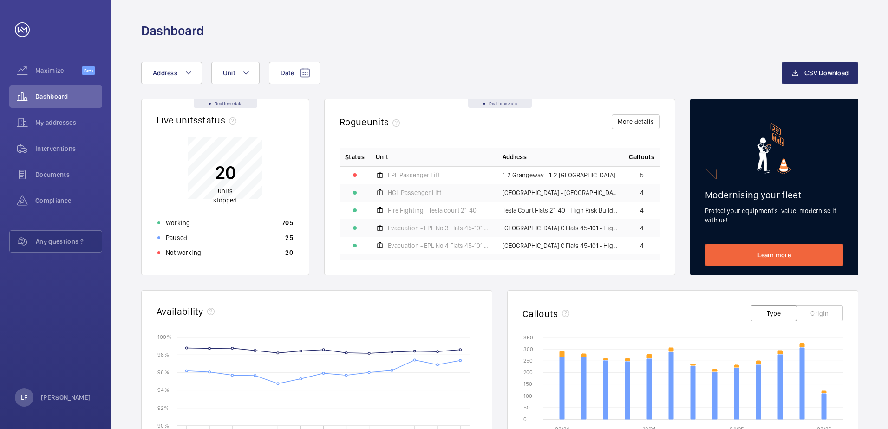
click at [196, 259] on div "Not working 20" at bounding box center [225, 252] width 147 height 15
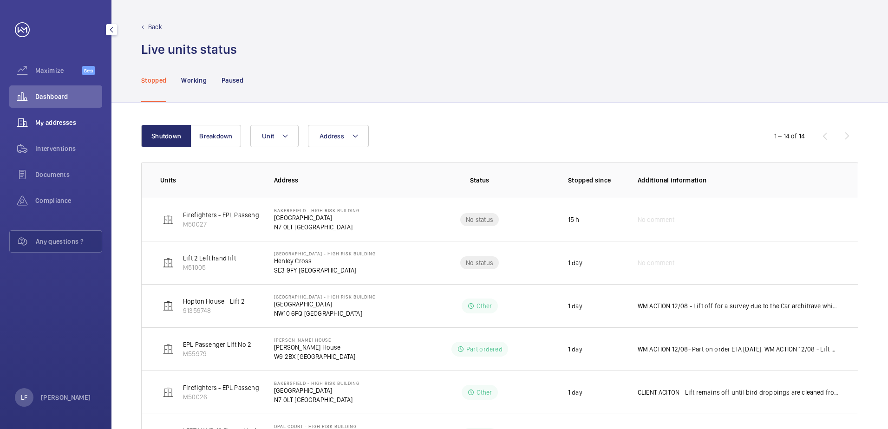
click at [74, 119] on span "My addresses" at bounding box center [68, 122] width 67 height 9
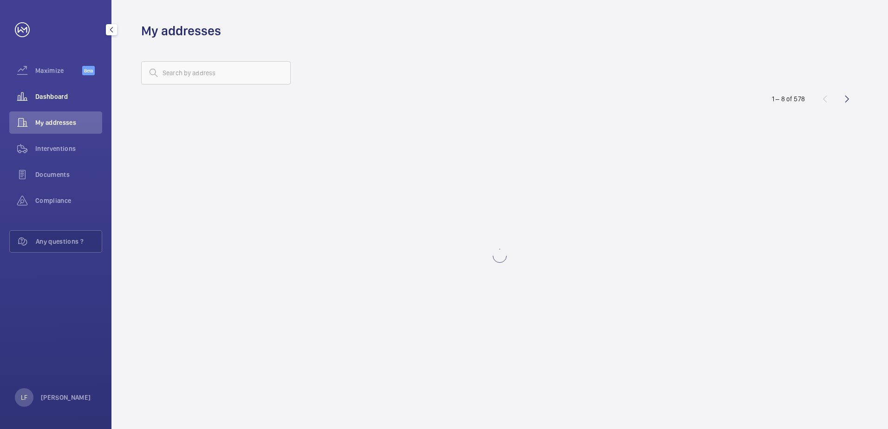
click at [51, 92] on span "Dashboard" at bounding box center [68, 96] width 67 height 9
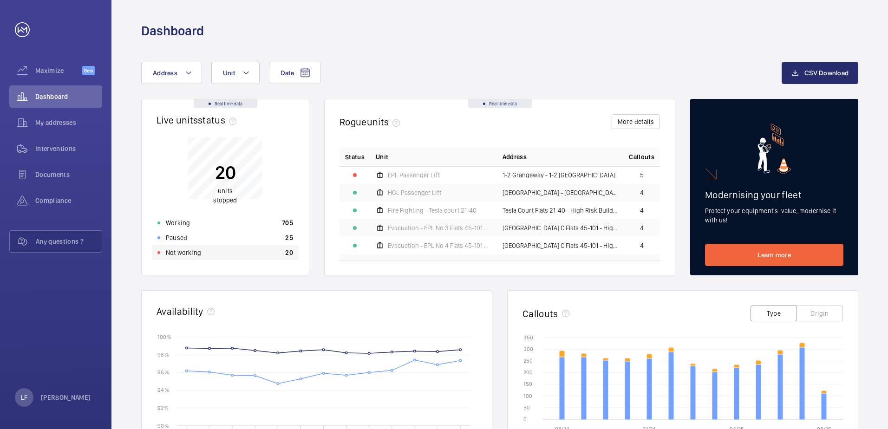
click at [190, 250] on p "Not working" at bounding box center [183, 252] width 35 height 9
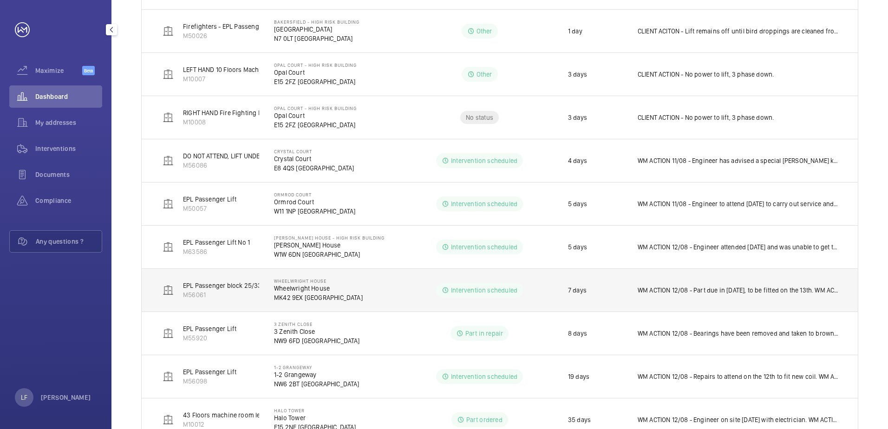
scroll to position [396, 0]
